Goal: Information Seeking & Learning: Learn about a topic

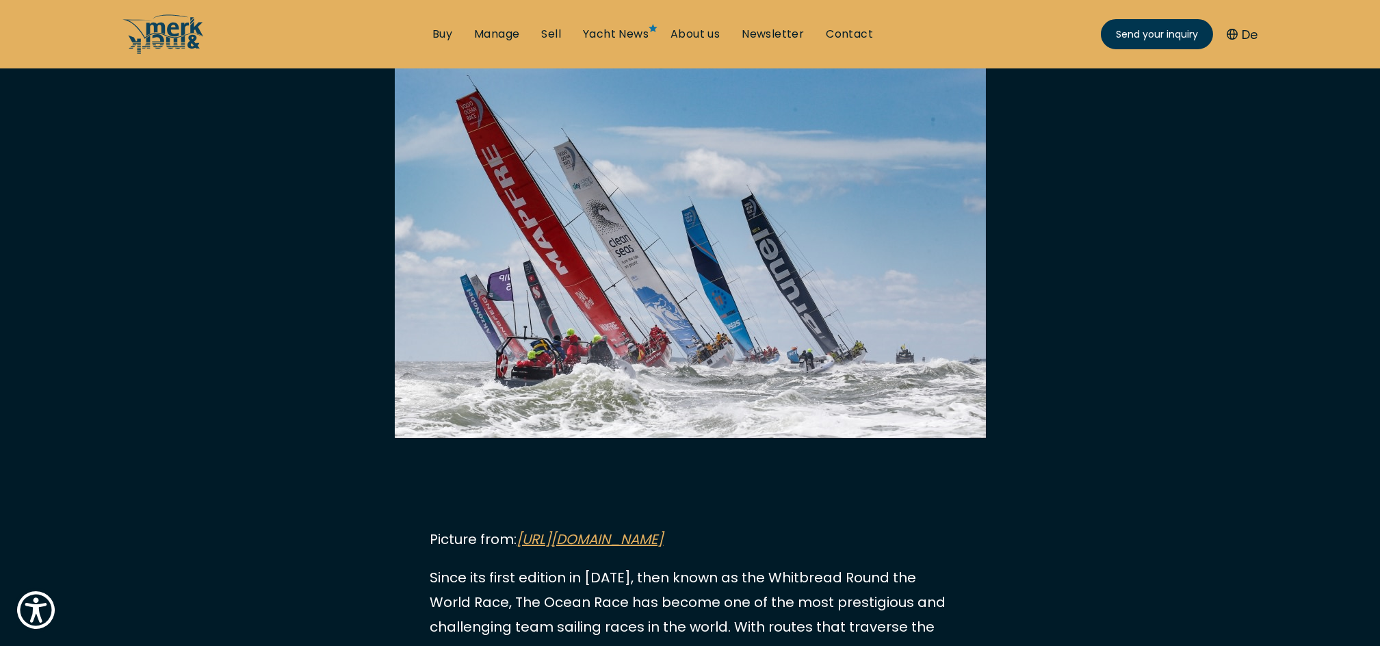
scroll to position [548, 0]
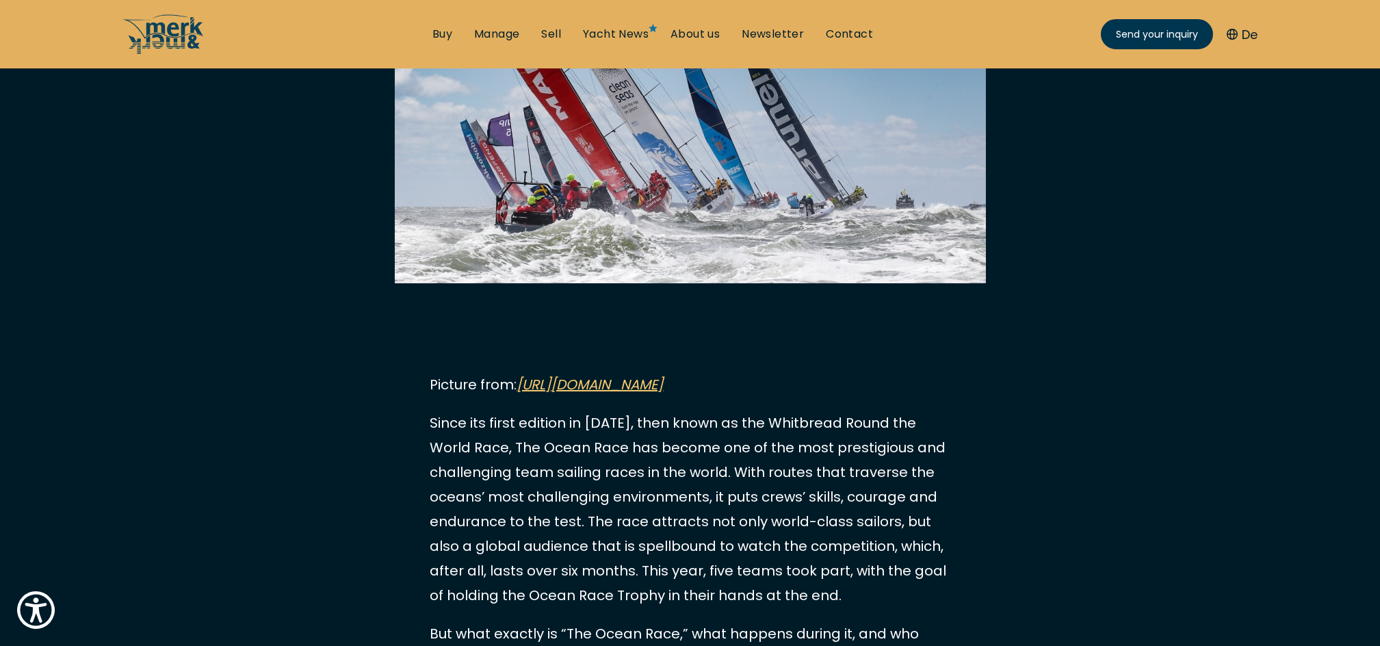
click at [664, 384] on link "https://www.theoceanrace.com/en/news/12596_The-Ocean-Race-reboots-with-announce…" at bounding box center [590, 384] width 146 height 19
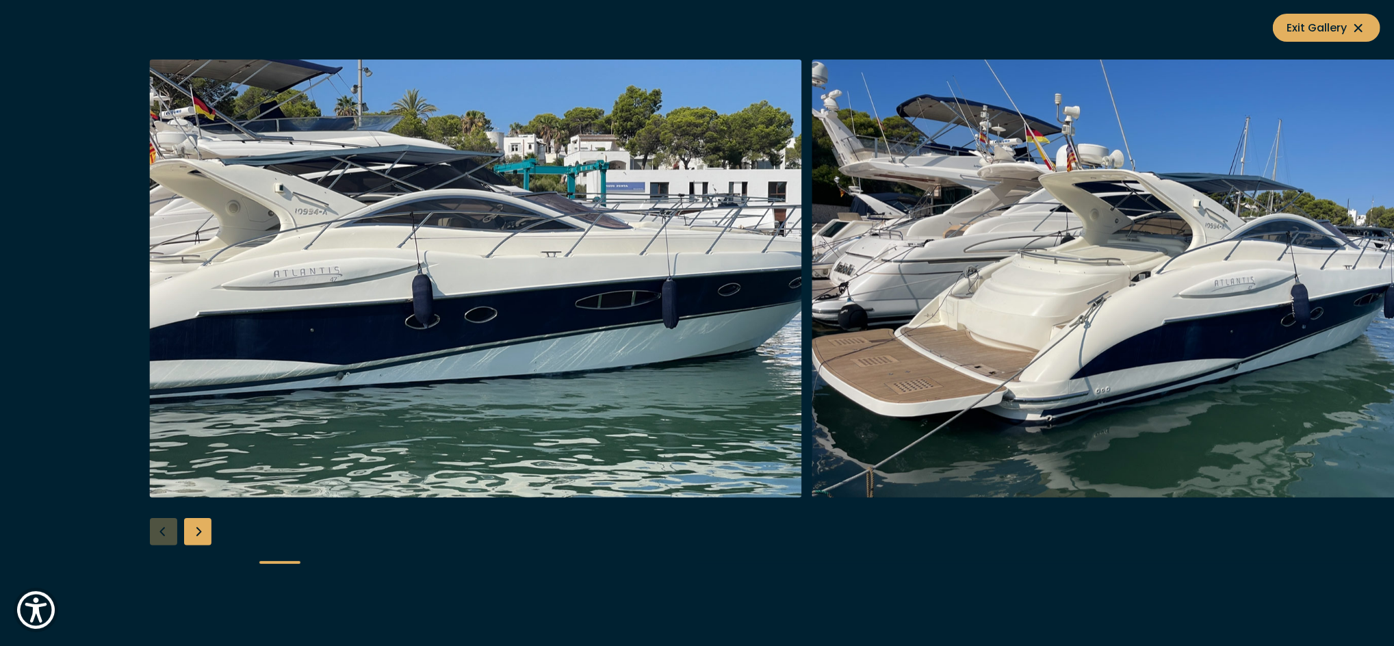
click at [192, 528] on div "Next slide" at bounding box center [197, 531] width 27 height 27
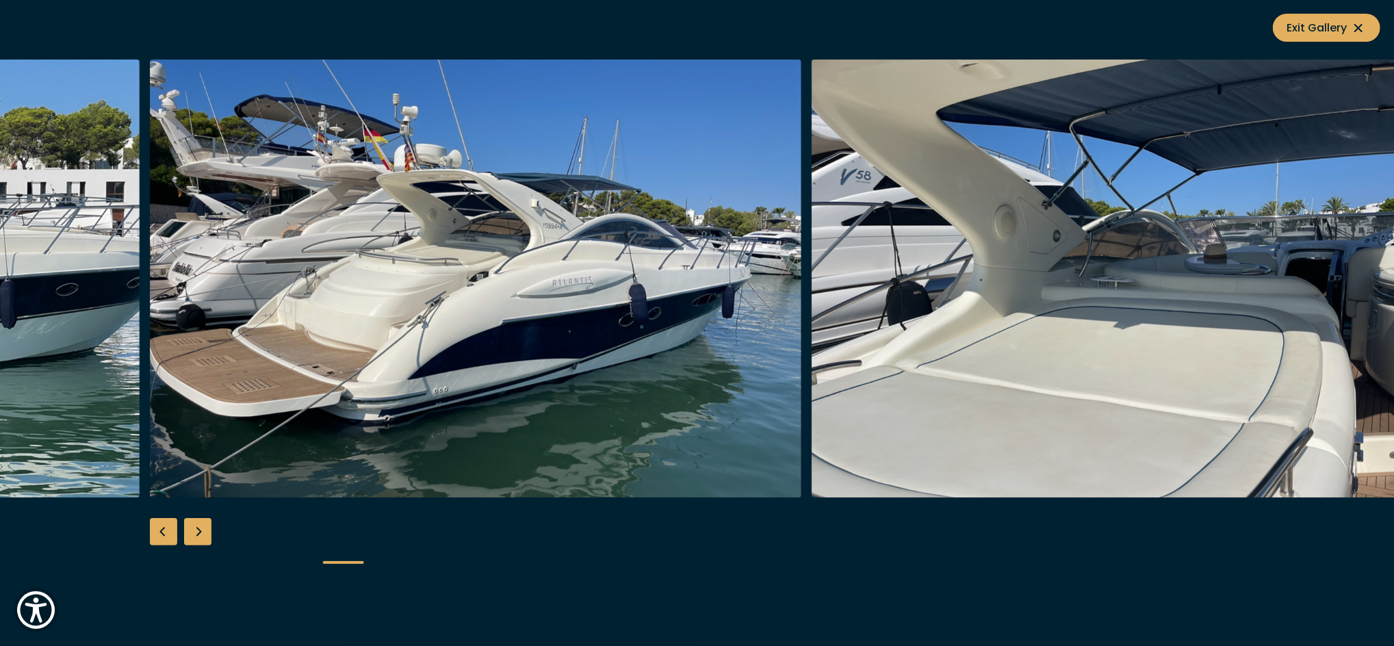
click at [192, 528] on div "Next slide" at bounding box center [197, 531] width 27 height 27
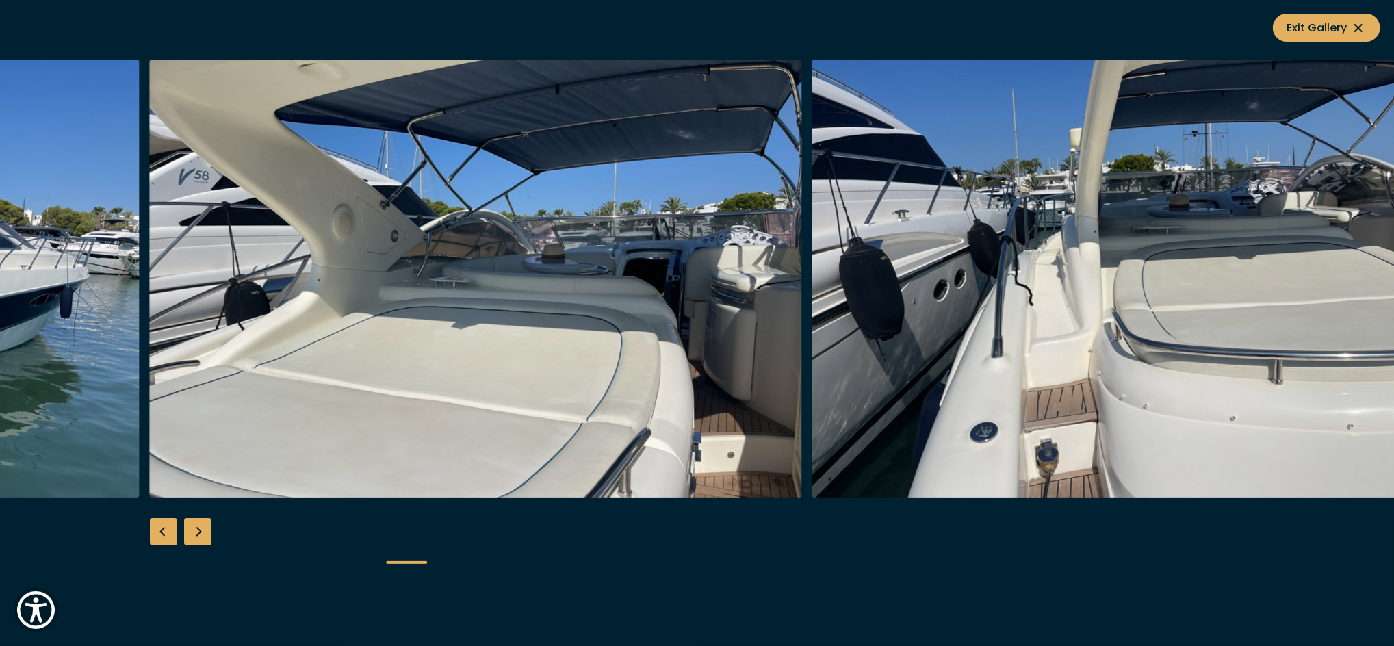
click at [192, 528] on div "Next slide" at bounding box center [197, 531] width 27 height 27
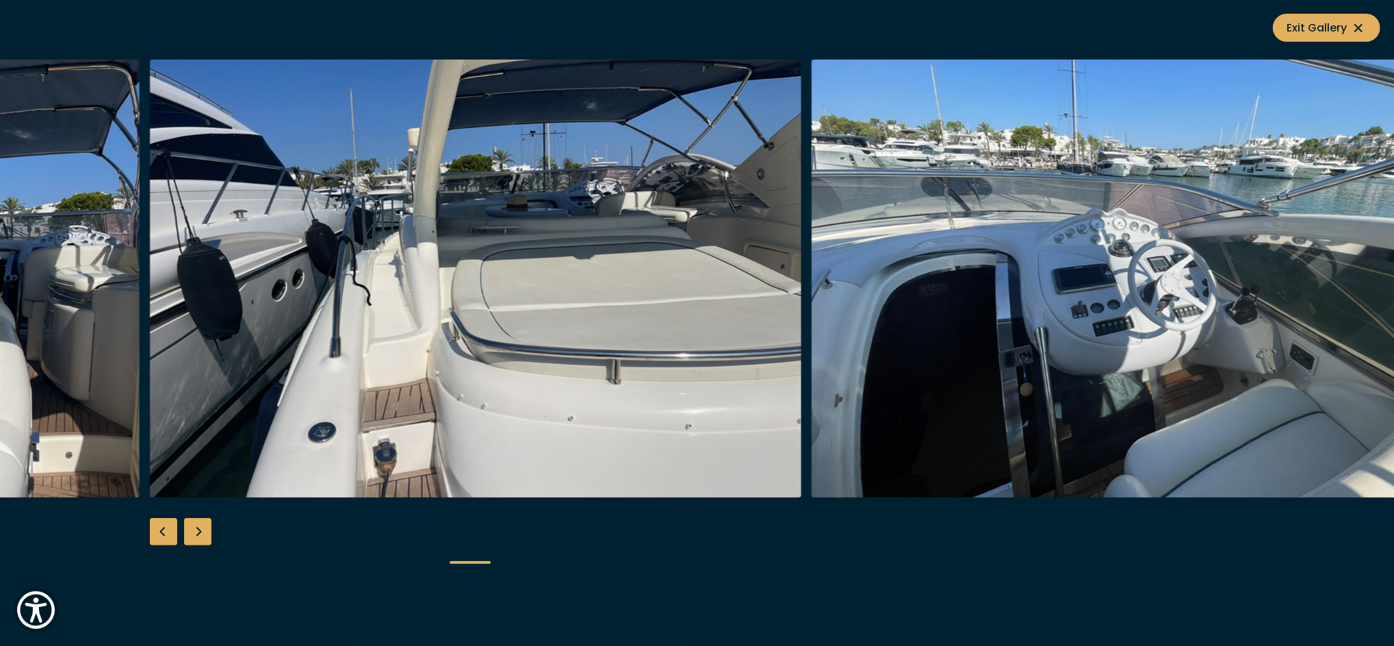
click at [192, 528] on div "Next slide" at bounding box center [197, 531] width 27 height 27
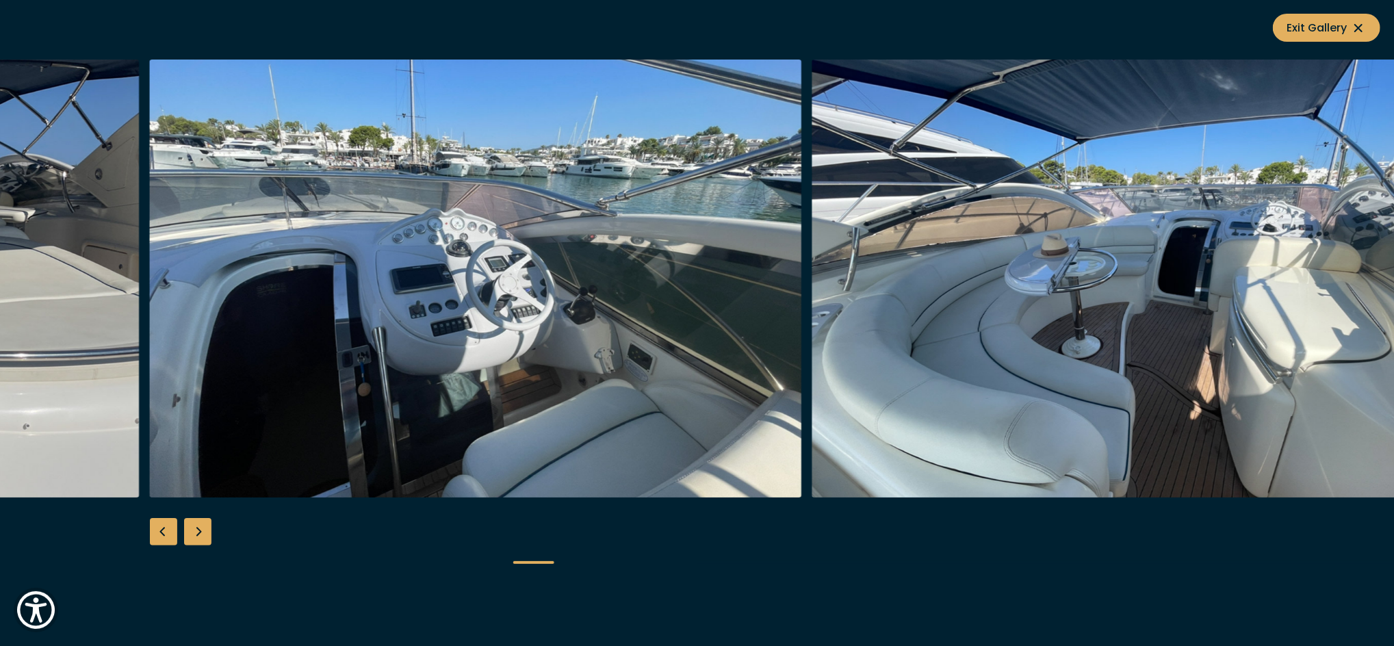
click at [192, 528] on div "Next slide" at bounding box center [197, 531] width 27 height 27
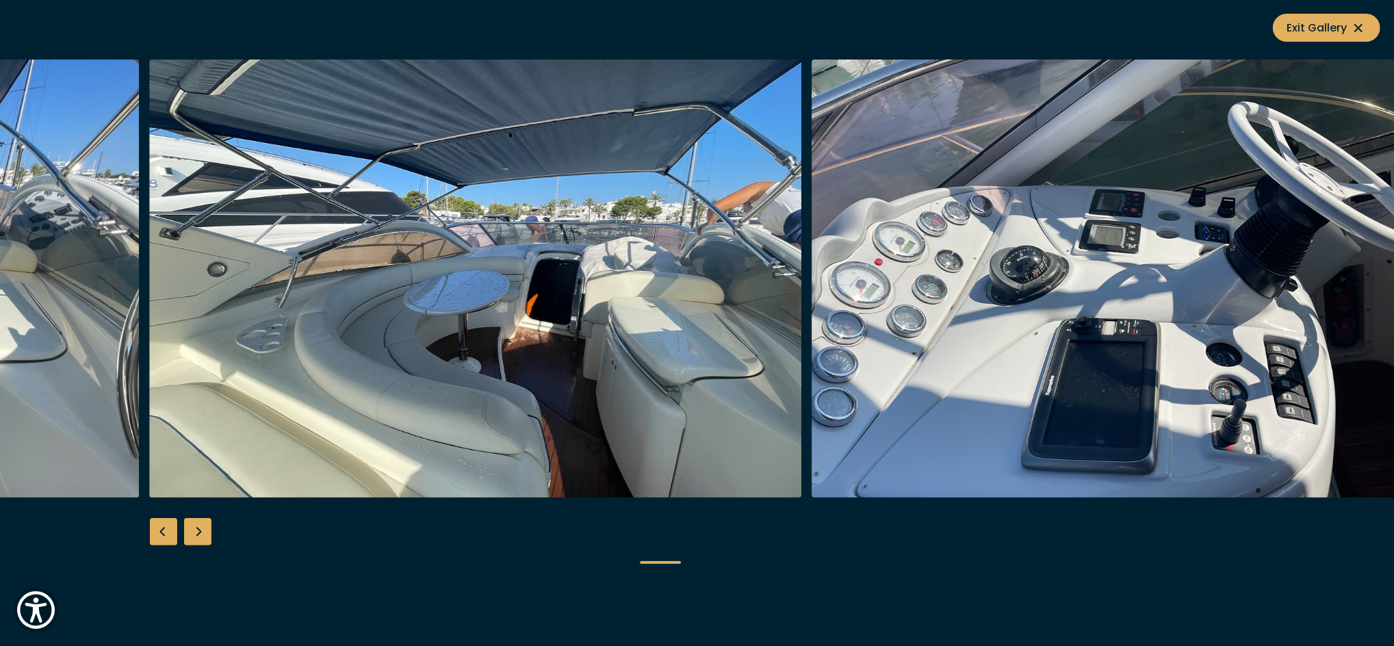
click at [192, 528] on div "Next slide" at bounding box center [197, 531] width 27 height 27
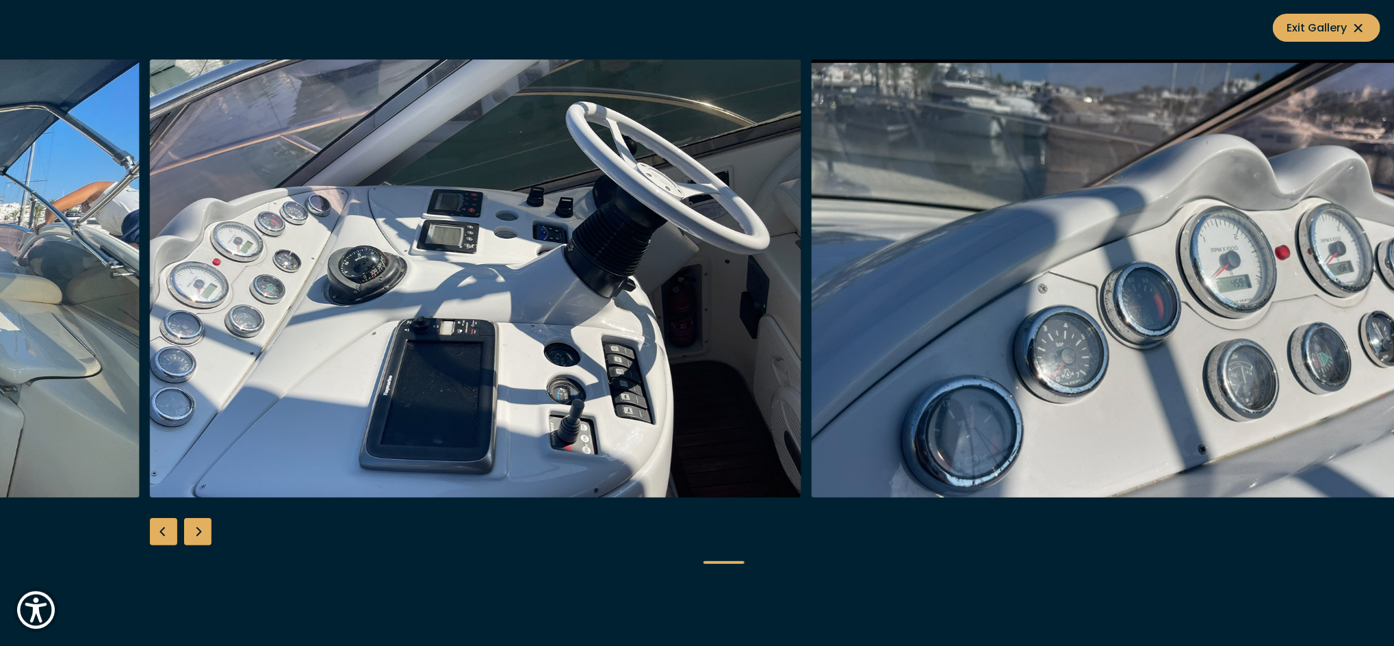
click at [192, 528] on div "Next slide" at bounding box center [197, 531] width 27 height 27
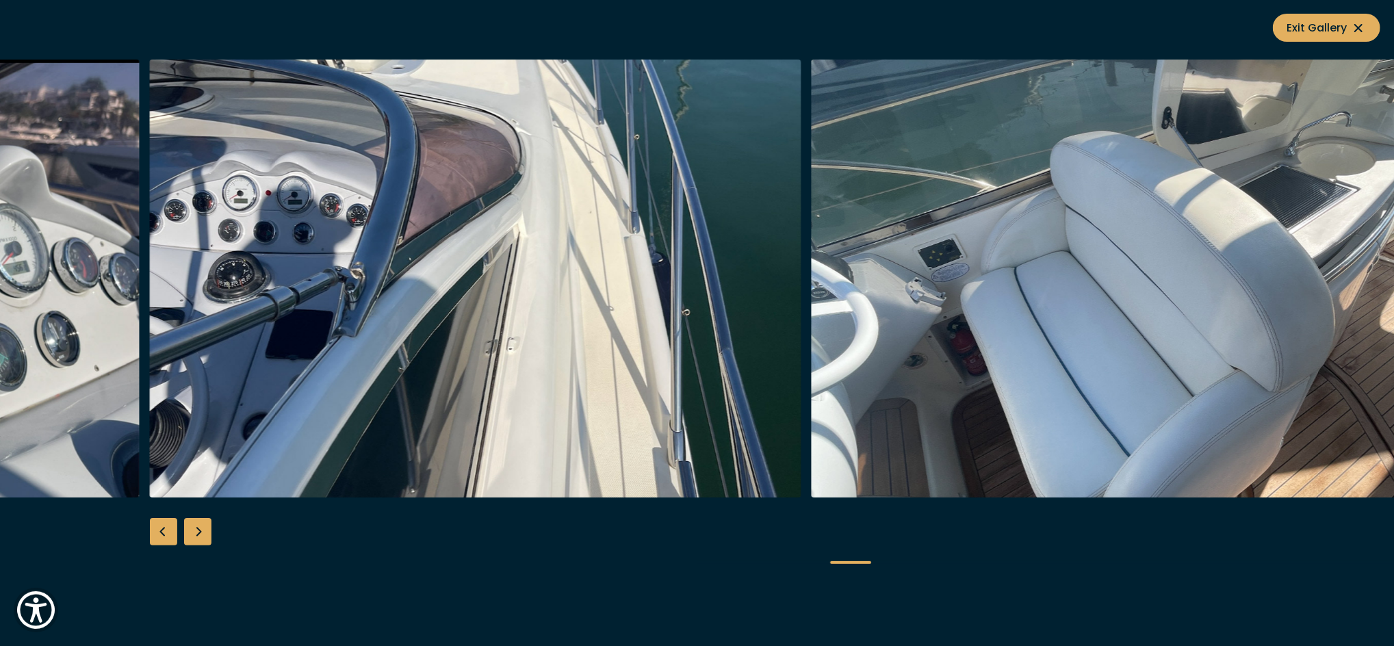
click at [192, 528] on div "Next slide" at bounding box center [197, 531] width 27 height 27
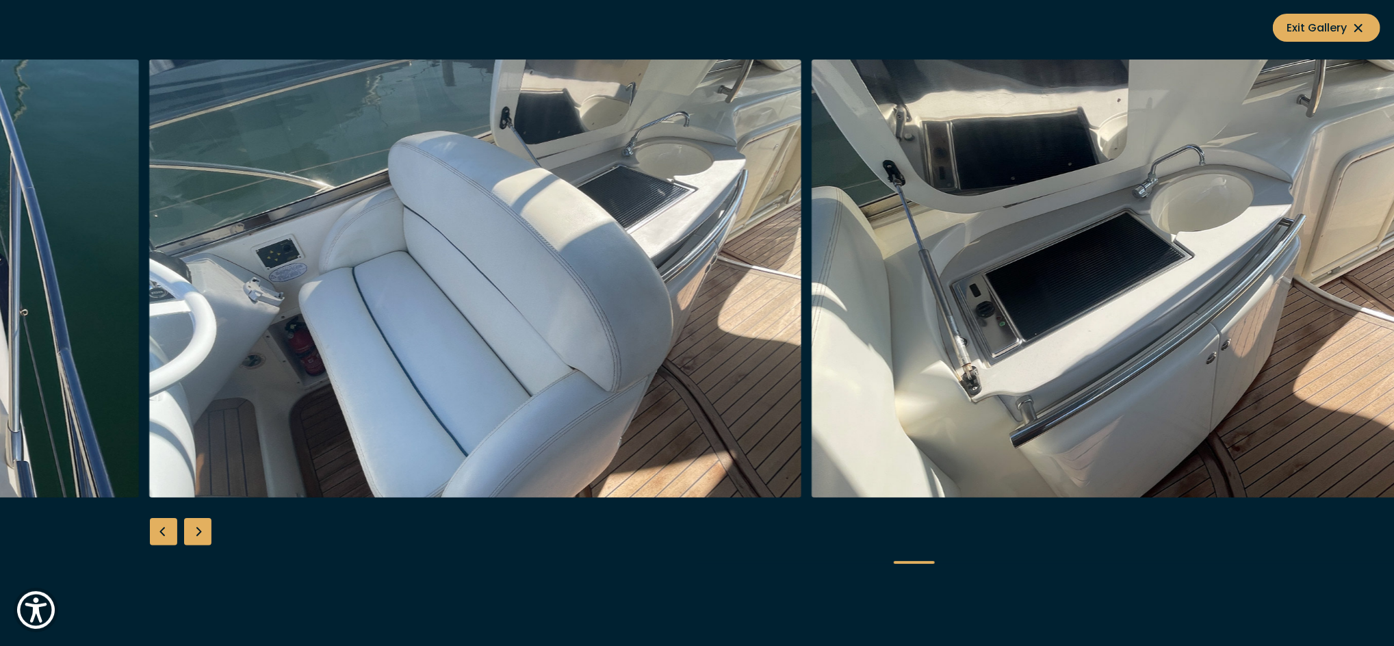
click at [192, 528] on div "Next slide" at bounding box center [197, 531] width 27 height 27
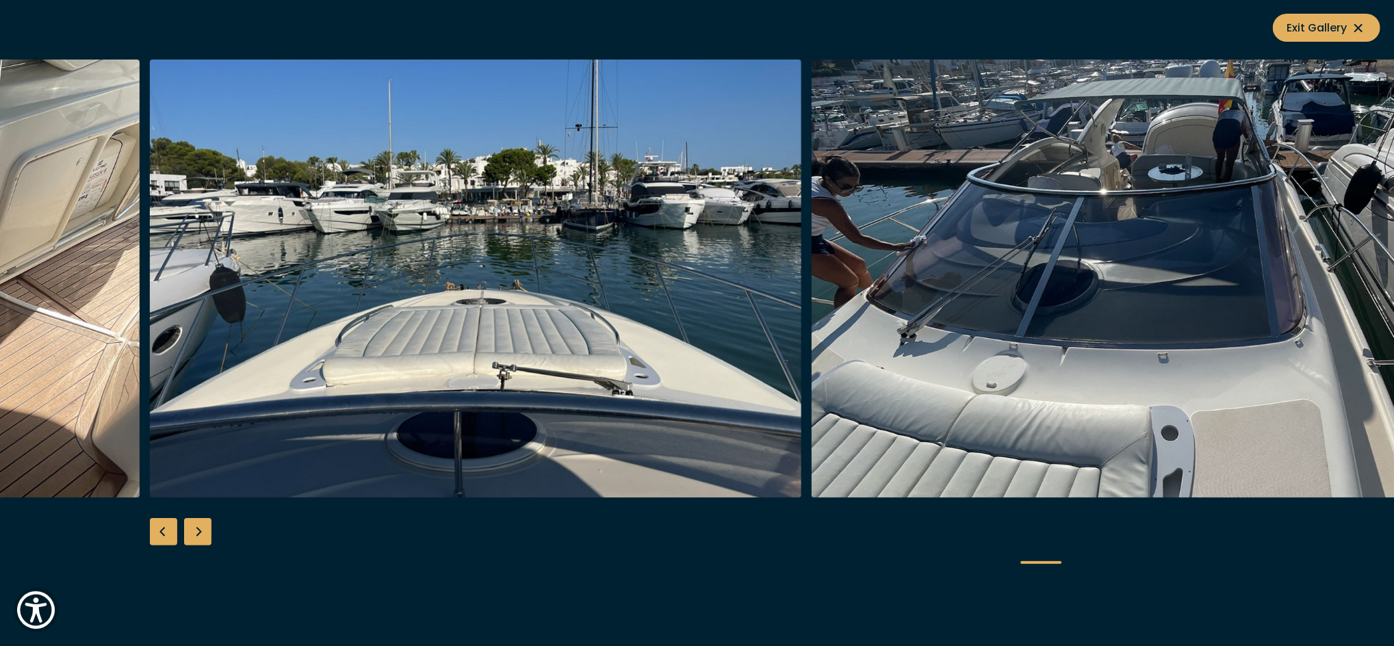
click at [192, 528] on div "Next slide" at bounding box center [197, 531] width 27 height 27
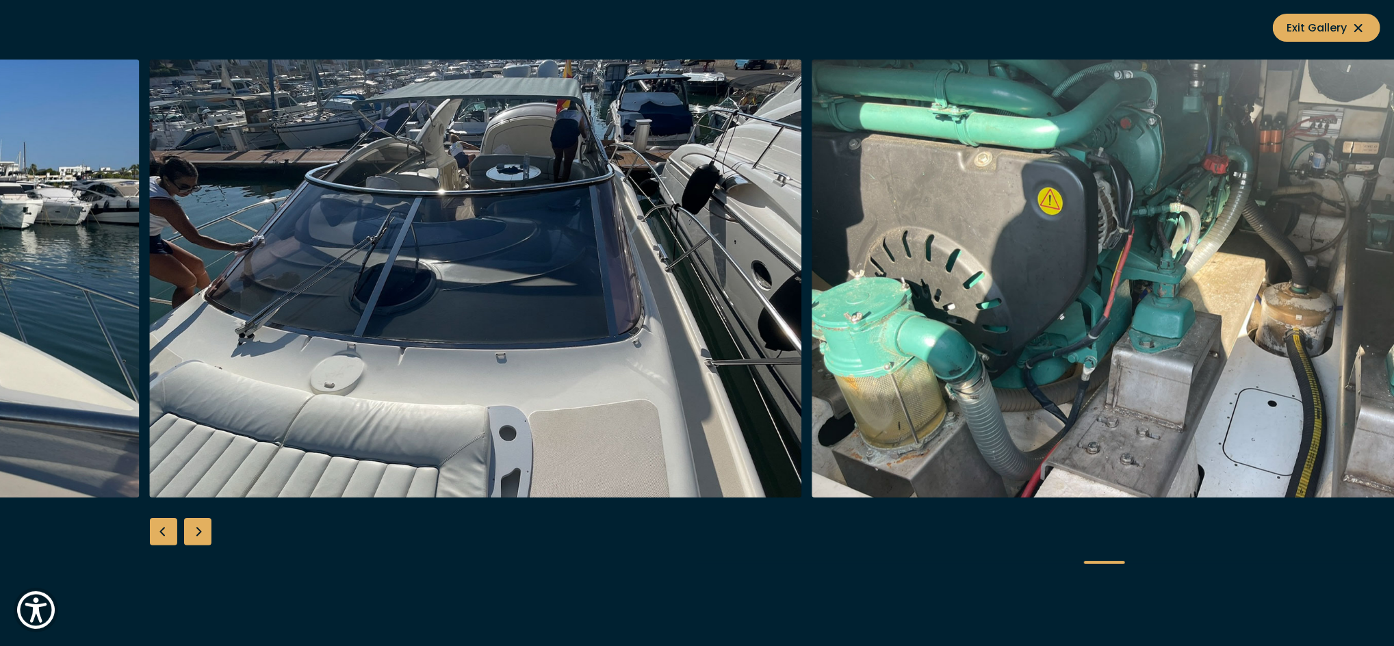
click at [192, 528] on div "Next slide" at bounding box center [197, 531] width 27 height 27
click at [192, 528] on div at bounding box center [697, 323] width 1394 height 527
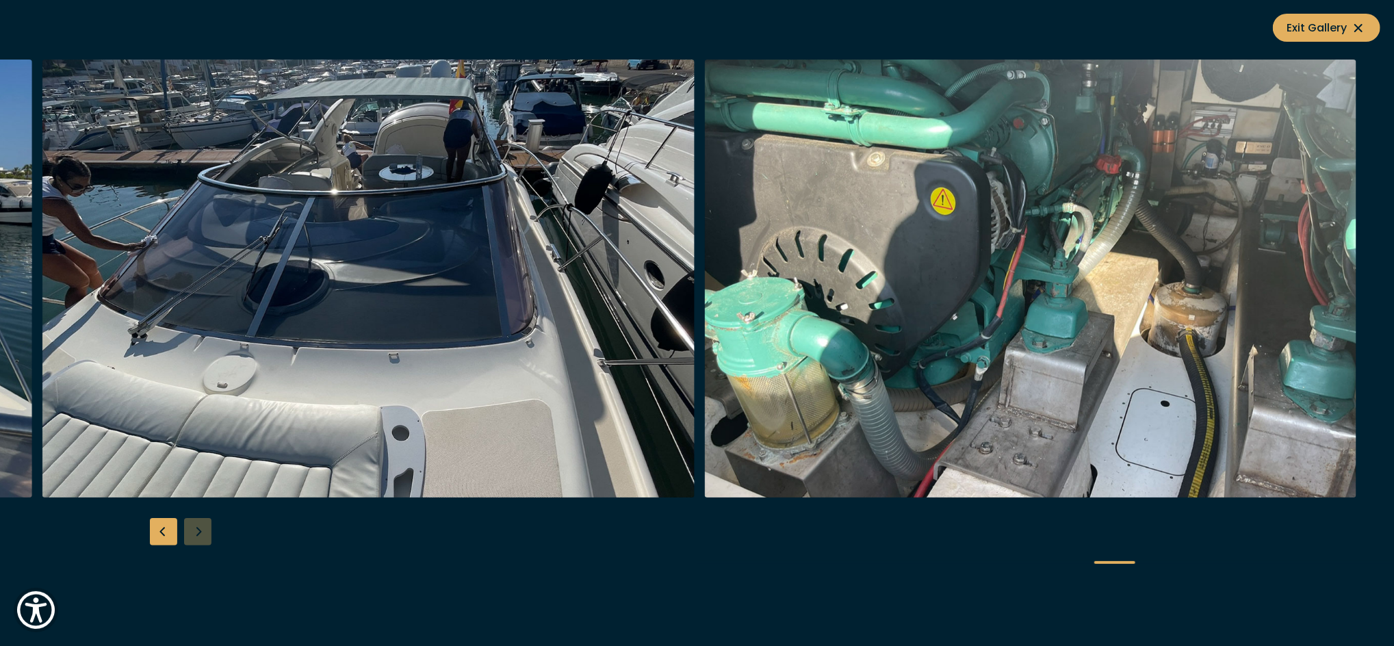
click at [192, 528] on div at bounding box center [697, 323] width 1394 height 527
click at [163, 537] on div "Previous slide" at bounding box center [163, 531] width 27 height 27
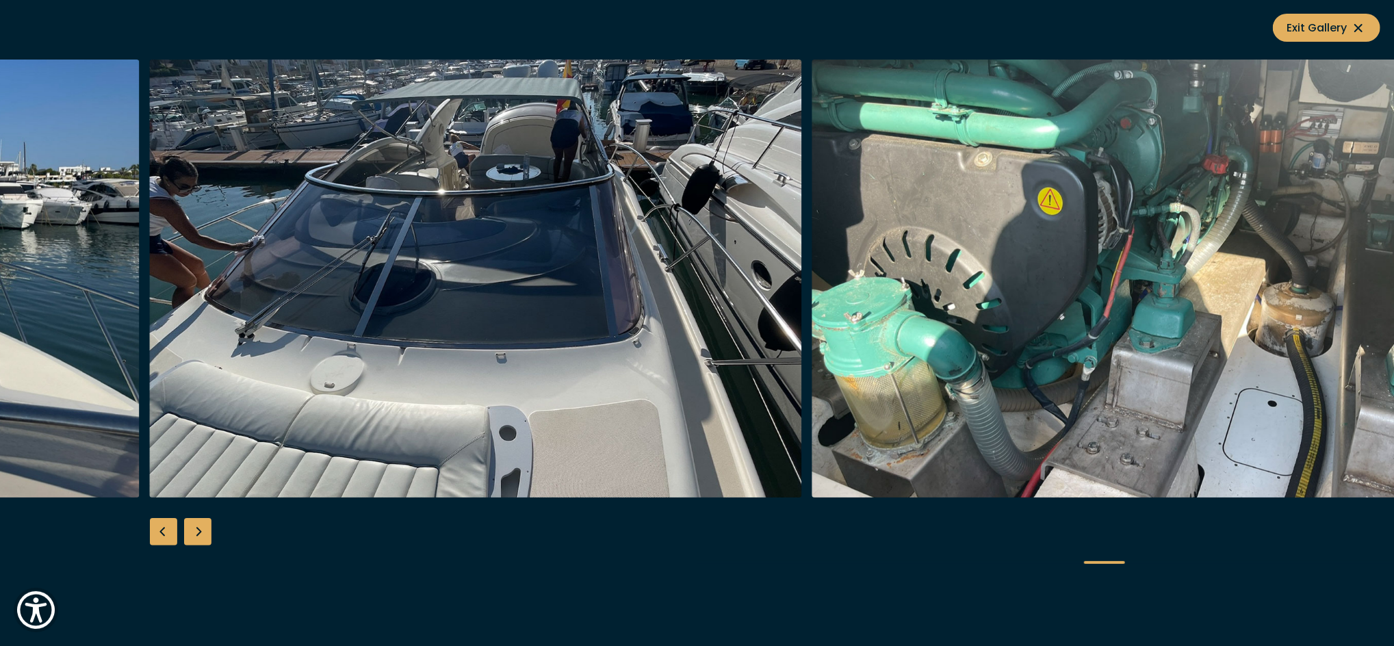
click at [163, 537] on div "Previous slide" at bounding box center [163, 531] width 27 height 27
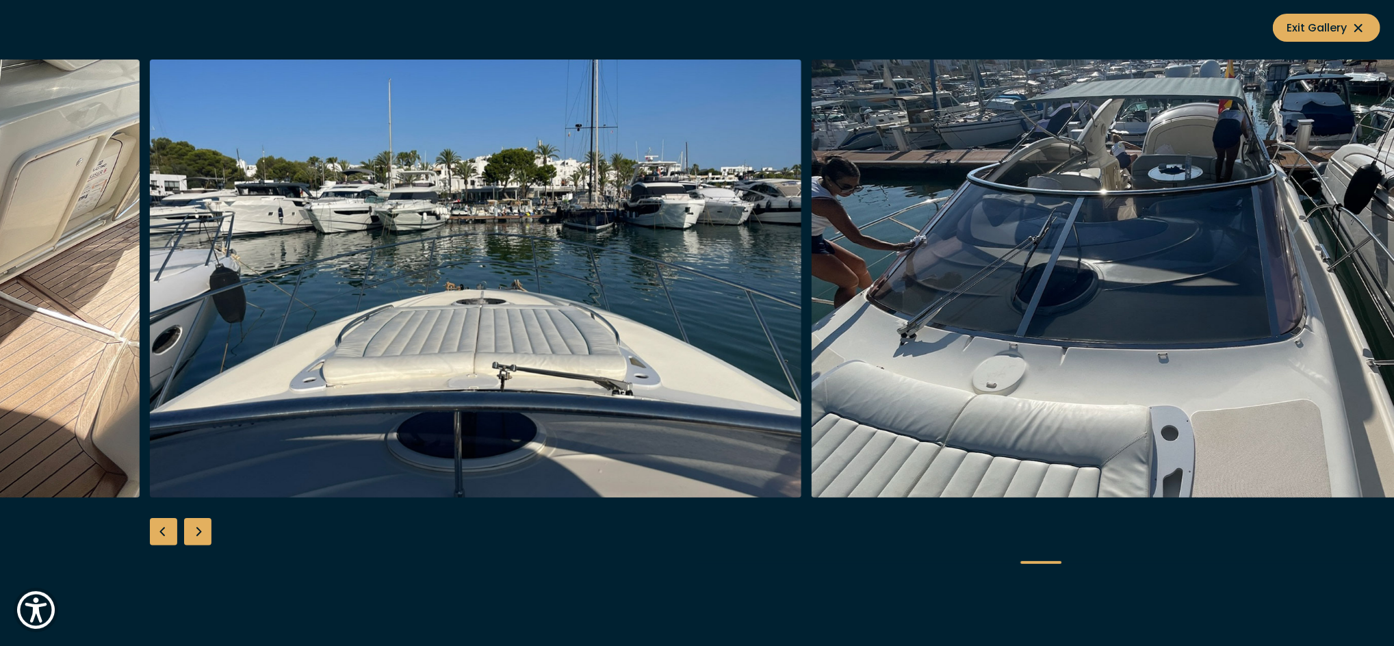
click at [163, 537] on div "Previous slide" at bounding box center [163, 531] width 27 height 27
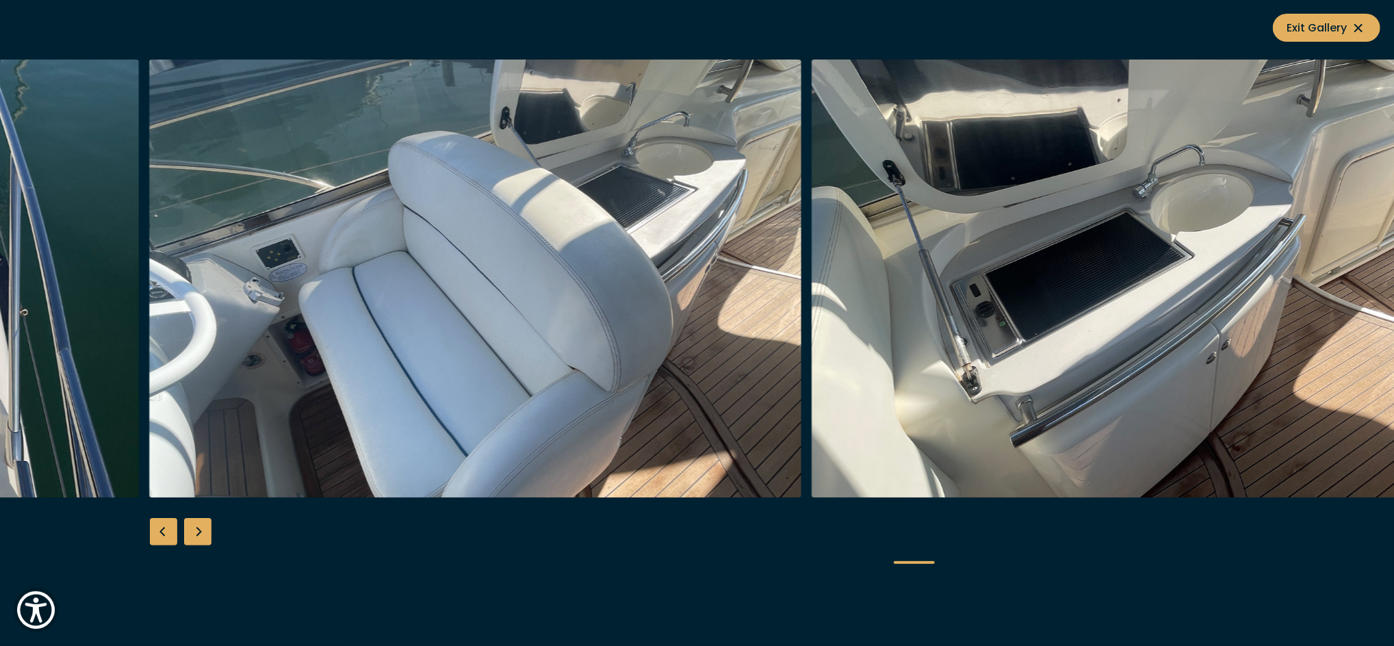
click at [163, 537] on div "Previous slide" at bounding box center [163, 531] width 27 height 27
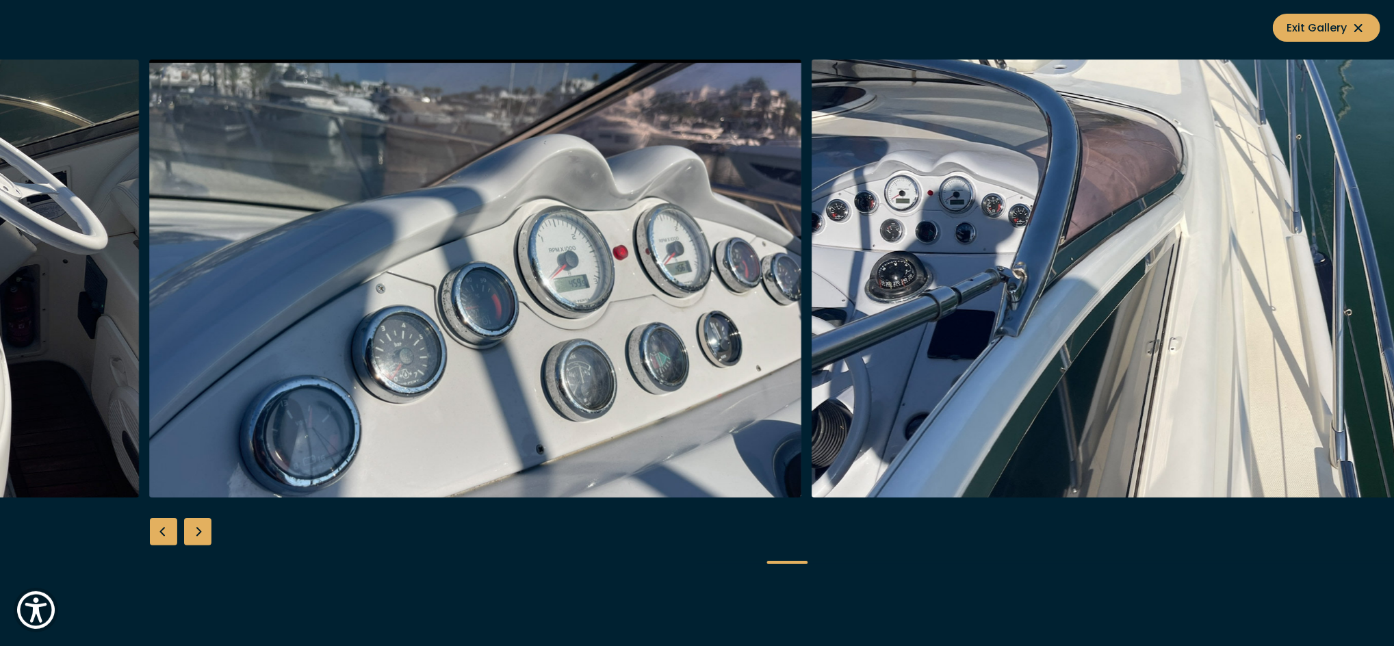
click at [163, 537] on div "Previous slide" at bounding box center [163, 531] width 27 height 27
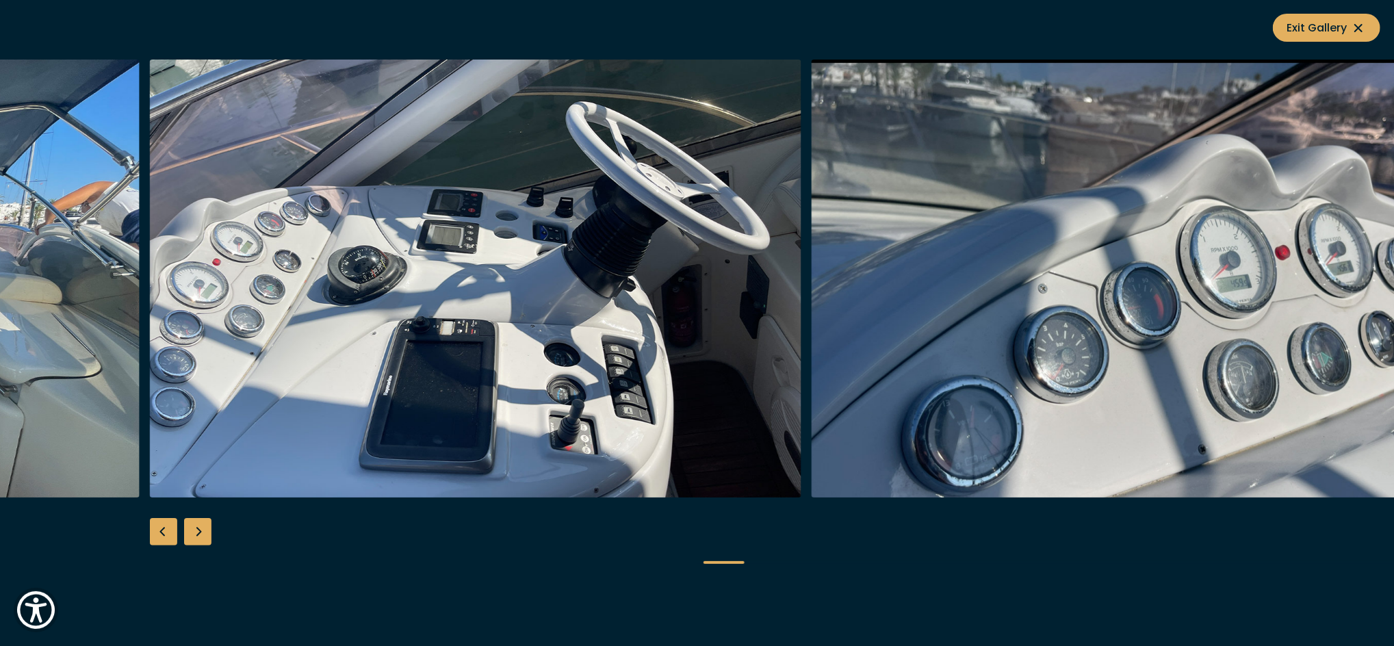
click at [163, 537] on div "Previous slide" at bounding box center [163, 531] width 27 height 27
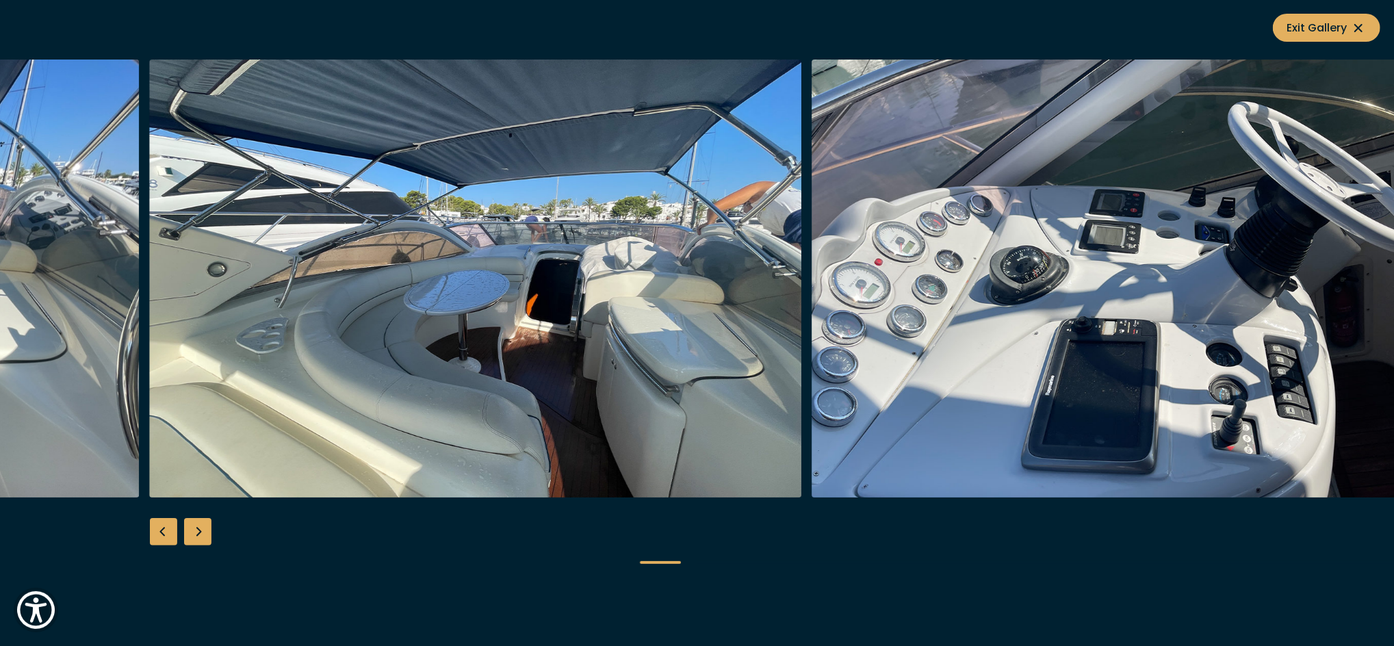
click at [163, 537] on div "Previous slide" at bounding box center [163, 531] width 27 height 27
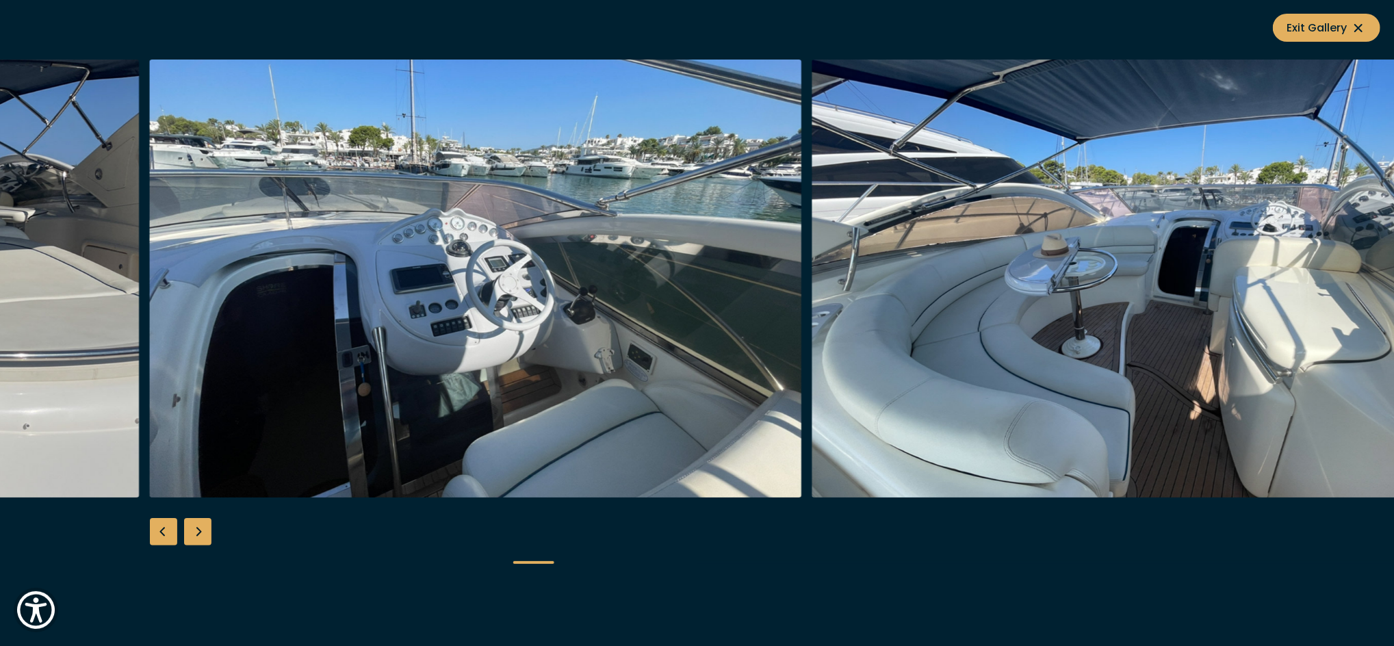
click at [163, 537] on div "Previous slide" at bounding box center [163, 531] width 27 height 27
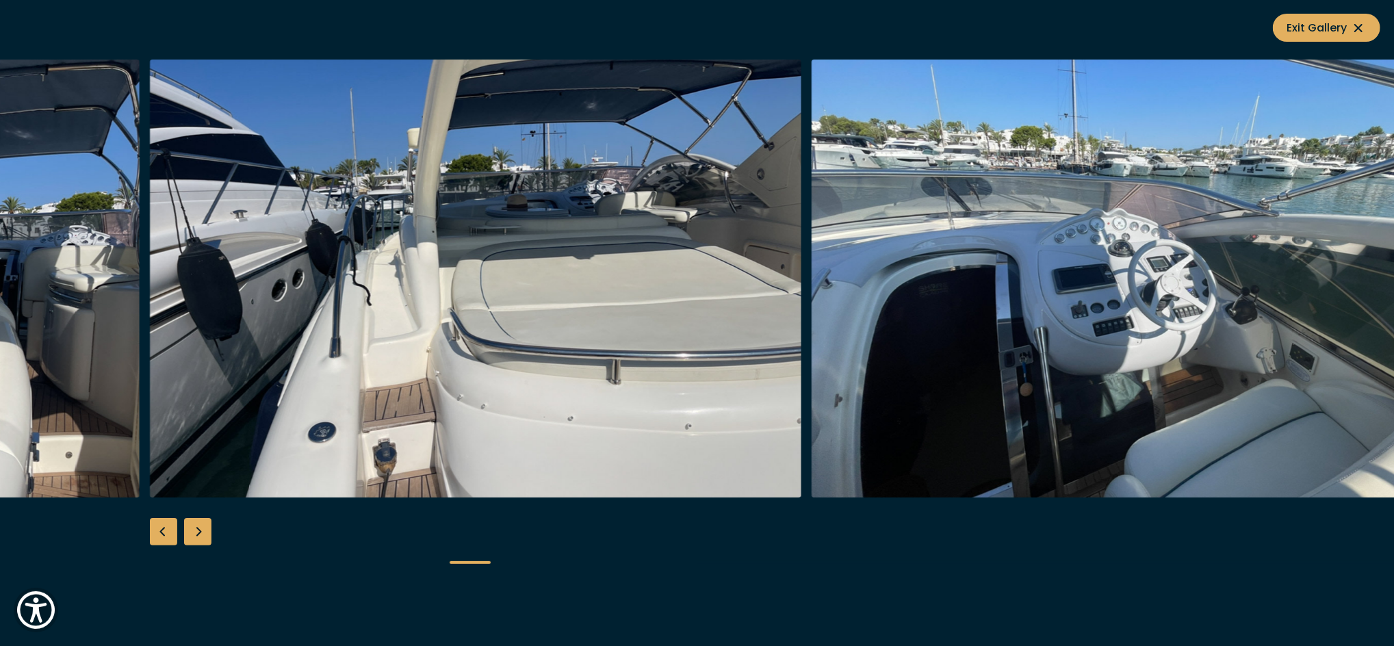
click at [163, 537] on div "Previous slide" at bounding box center [163, 531] width 27 height 27
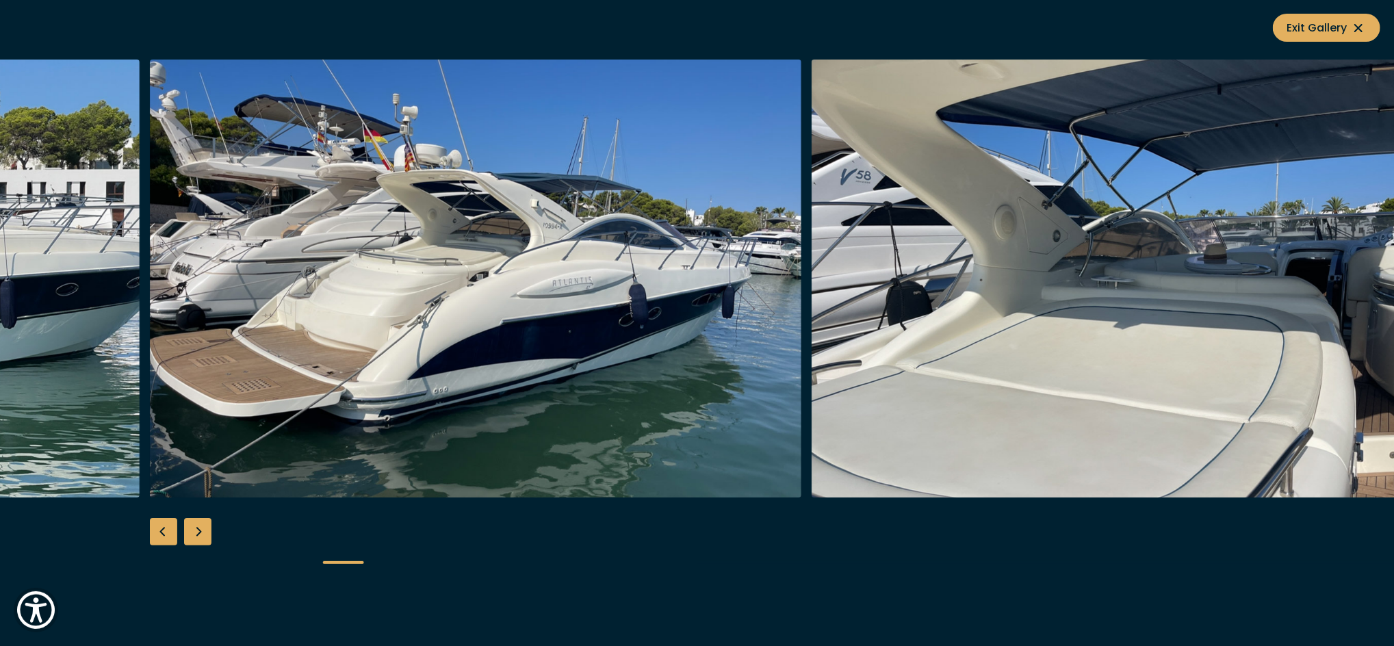
click at [163, 537] on div "Previous slide" at bounding box center [163, 531] width 27 height 27
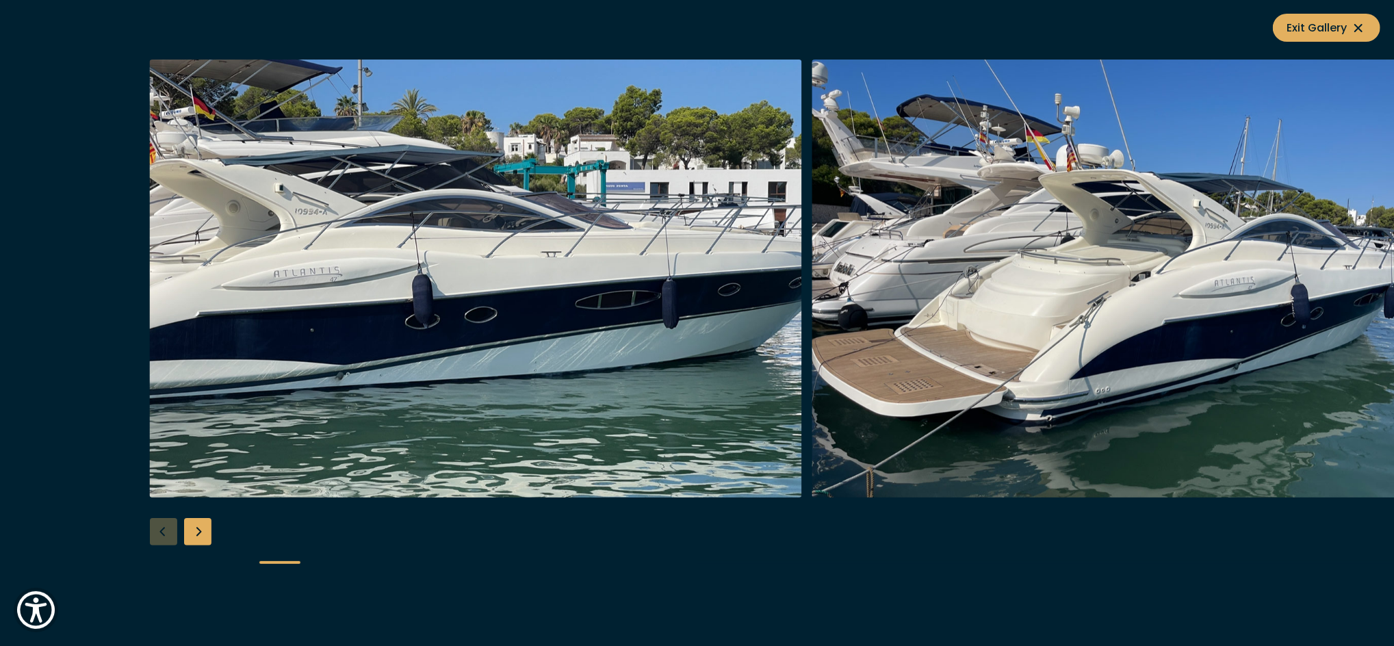
click at [163, 537] on div at bounding box center [697, 323] width 1394 height 527
